Goal: Information Seeking & Learning: Learn about a topic

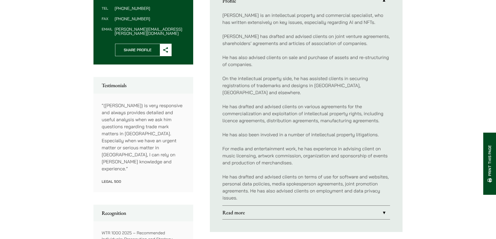
scroll to position [234, 0]
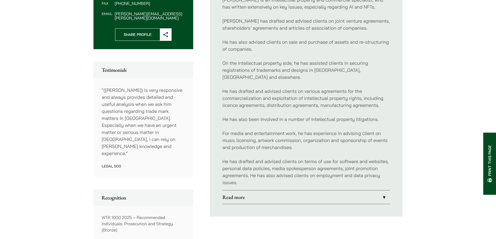
click at [387, 191] on link "Read more" at bounding box center [307, 198] width 168 height 14
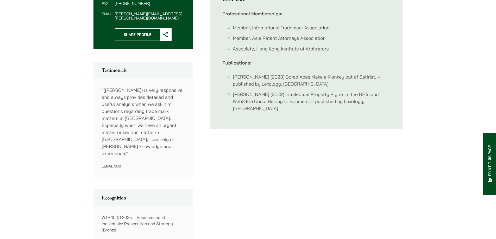
drag, startPoint x: 284, startPoint y: 78, endPoint x: 371, endPoint y: 75, distance: 87.3
click at [371, 75] on li "[PERSON_NAME] (2023) Bored Apes Make a Monkey out of Satirist. – published by L…" at bounding box center [311, 80] width 157 height 14
drag, startPoint x: 281, startPoint y: 77, endPoint x: 371, endPoint y: 77, distance: 89.4
click at [371, 77] on li "[PERSON_NAME] (2023) Bored Apes Make a Monkey out of Satirist. – published by L…" at bounding box center [311, 80] width 157 height 14
click at [266, 132] on div "Profile [PERSON_NAME] is an intellectual property and commercial specialist, wh…" at bounding box center [306, 104] width 193 height 276
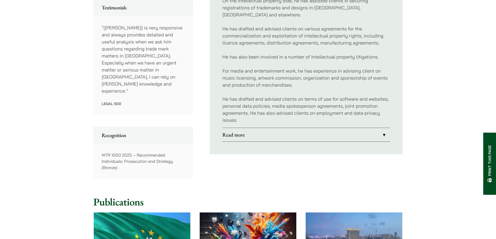
scroll to position [287, 0]
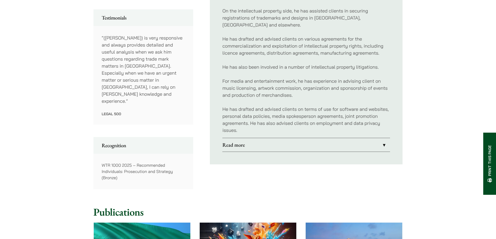
click at [382, 140] on link "Read more" at bounding box center [307, 145] width 168 height 14
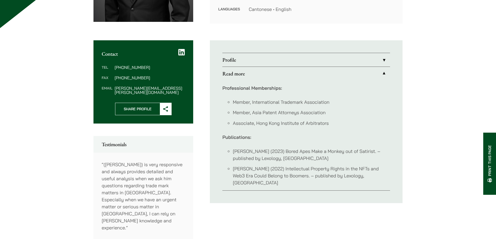
scroll to position [238, 0]
